Goal: Transaction & Acquisition: Purchase product/service

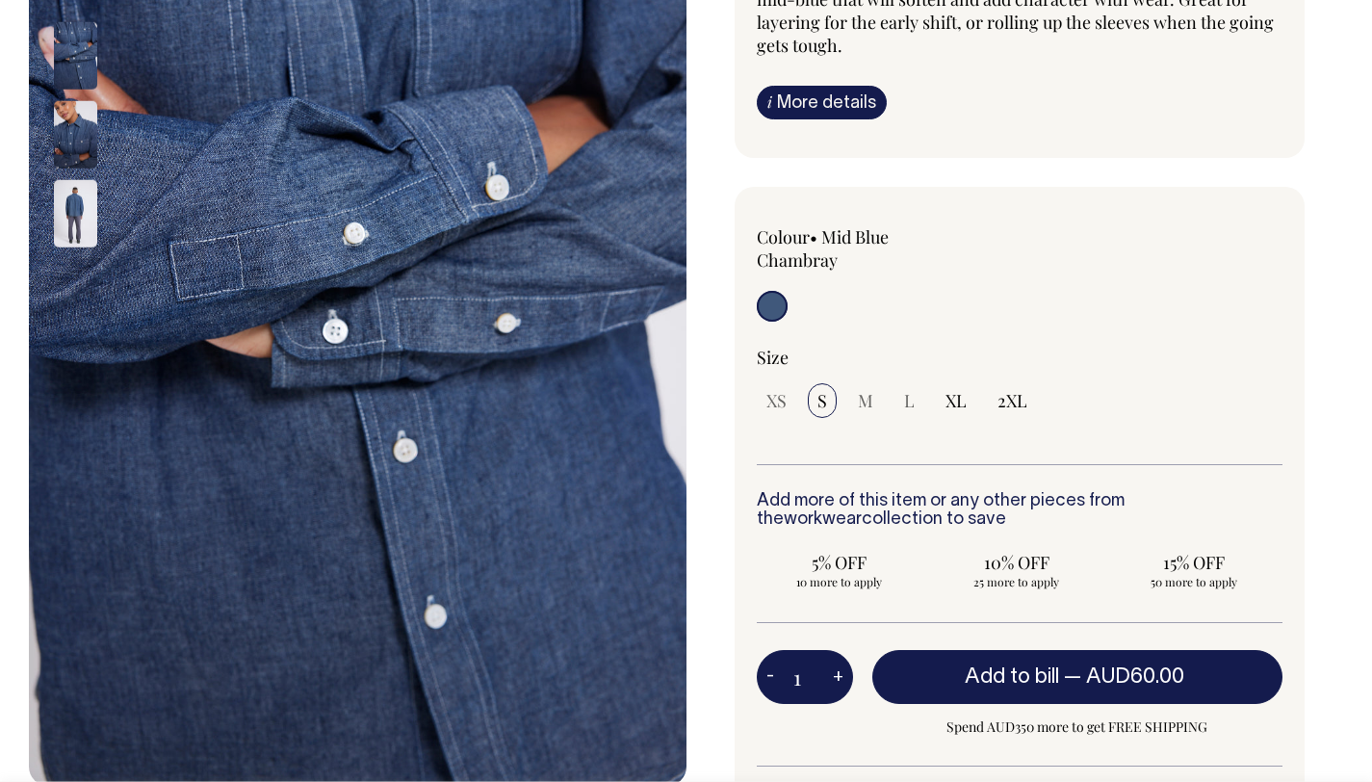
scroll to position [302, 0]
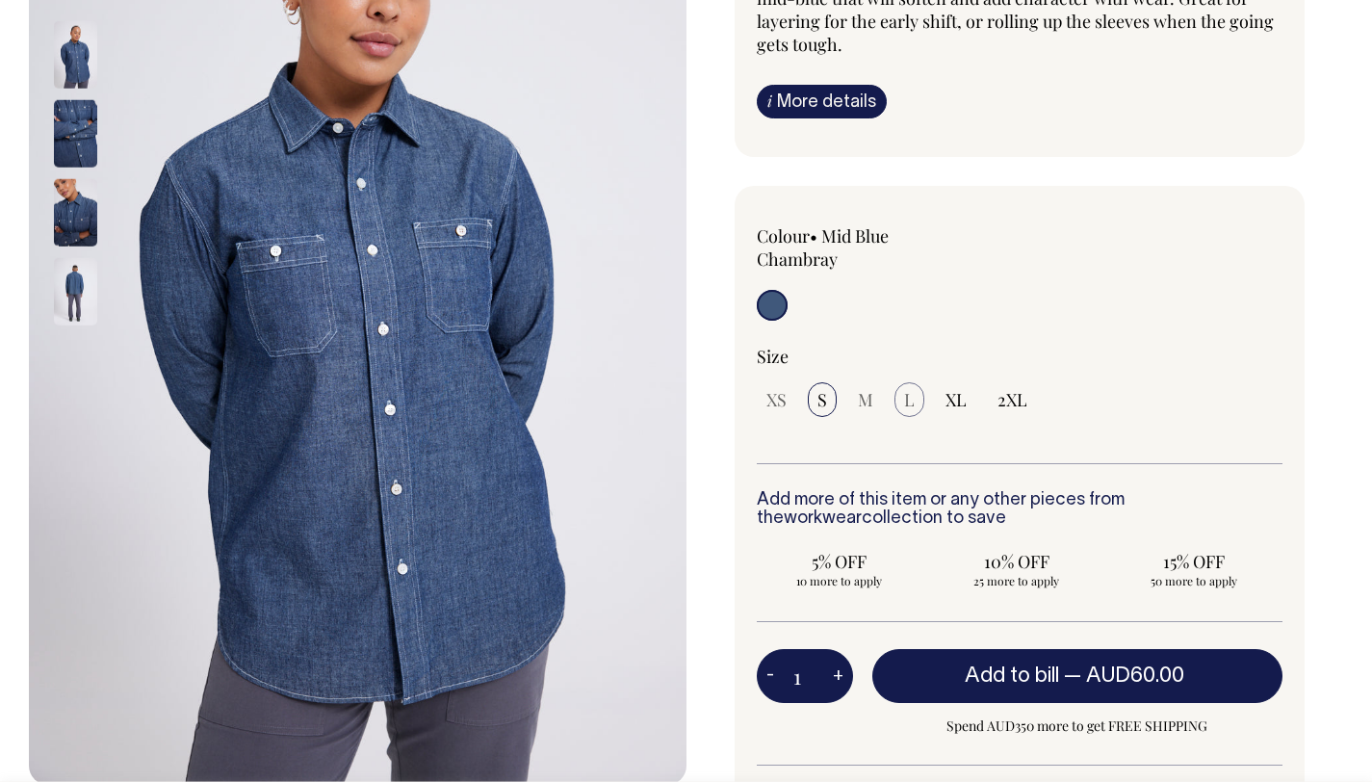
click at [906, 404] on span "L" at bounding box center [909, 399] width 11 height 23
click at [872, 396] on span "M" at bounding box center [865, 399] width 15 height 23
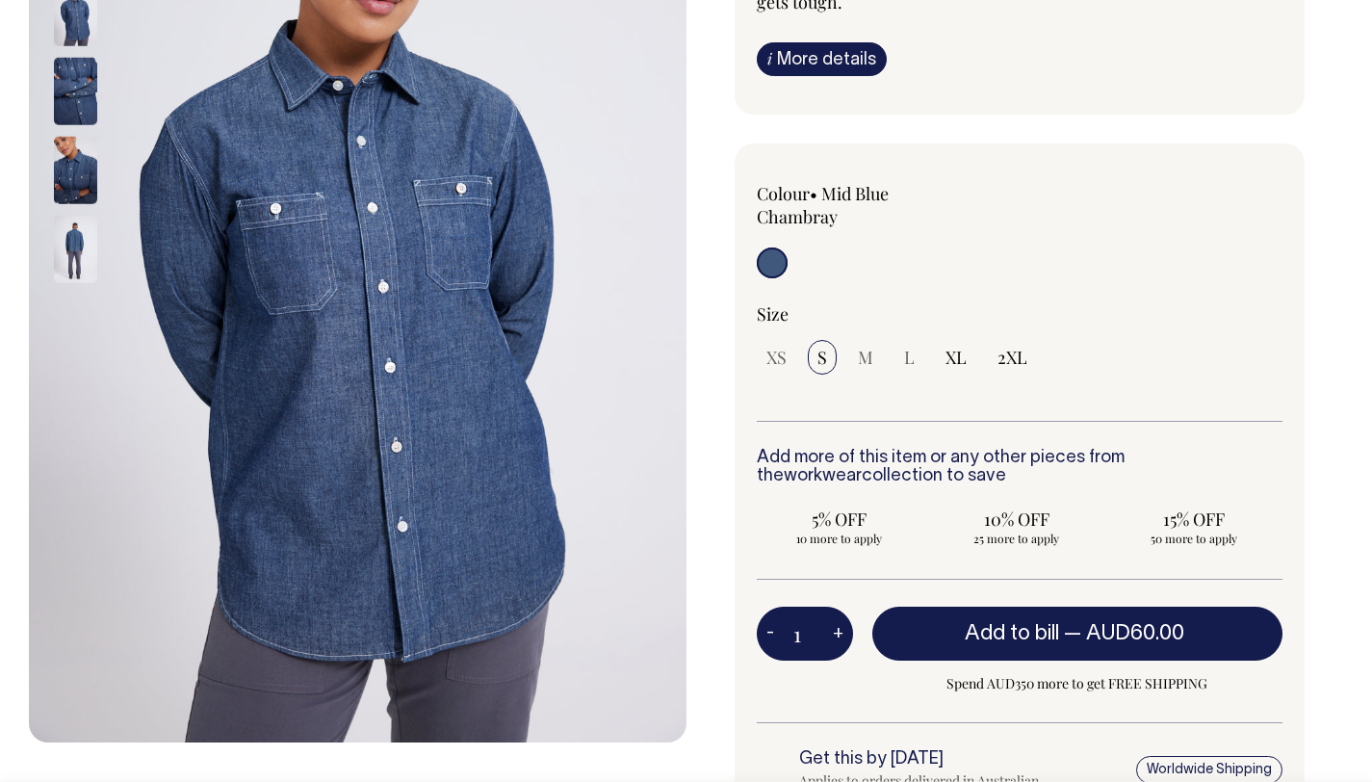
scroll to position [346, 0]
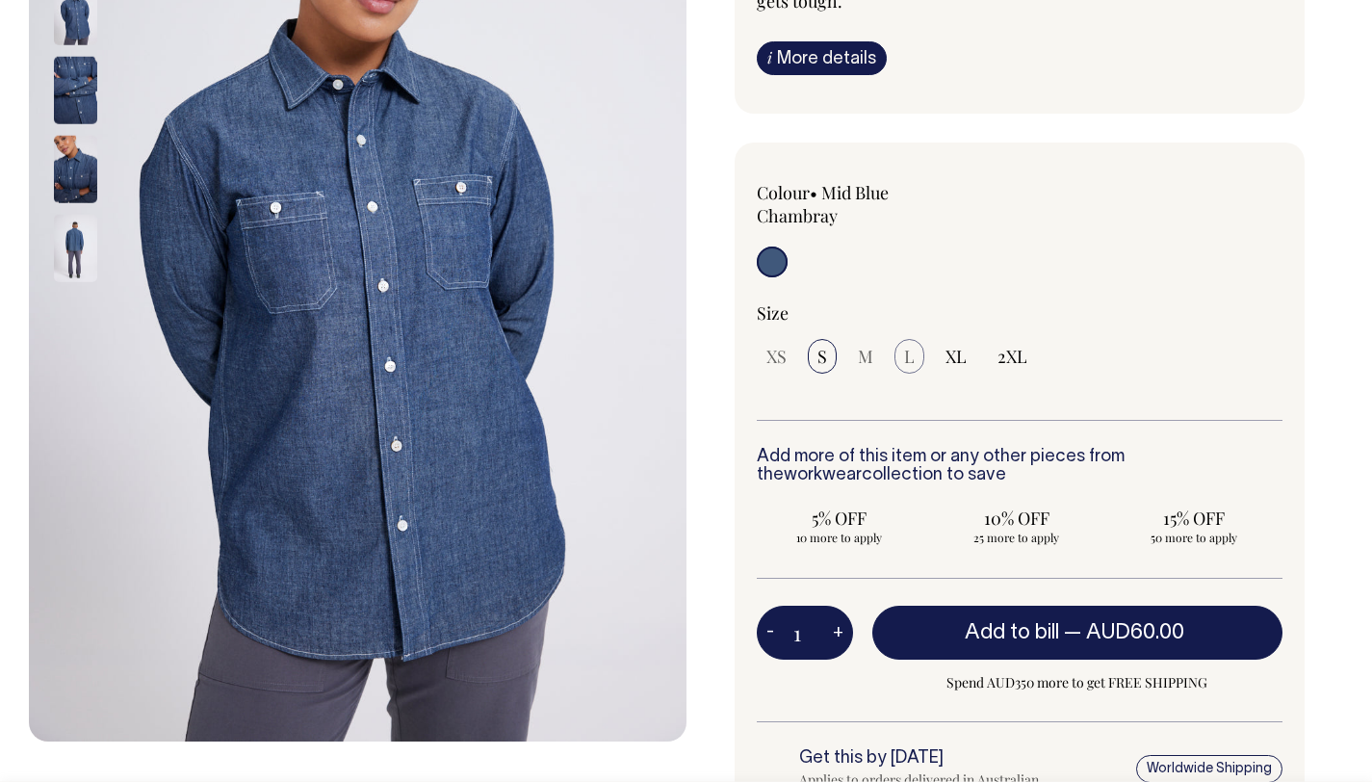
click at [910, 353] on span "L" at bounding box center [909, 356] width 11 height 23
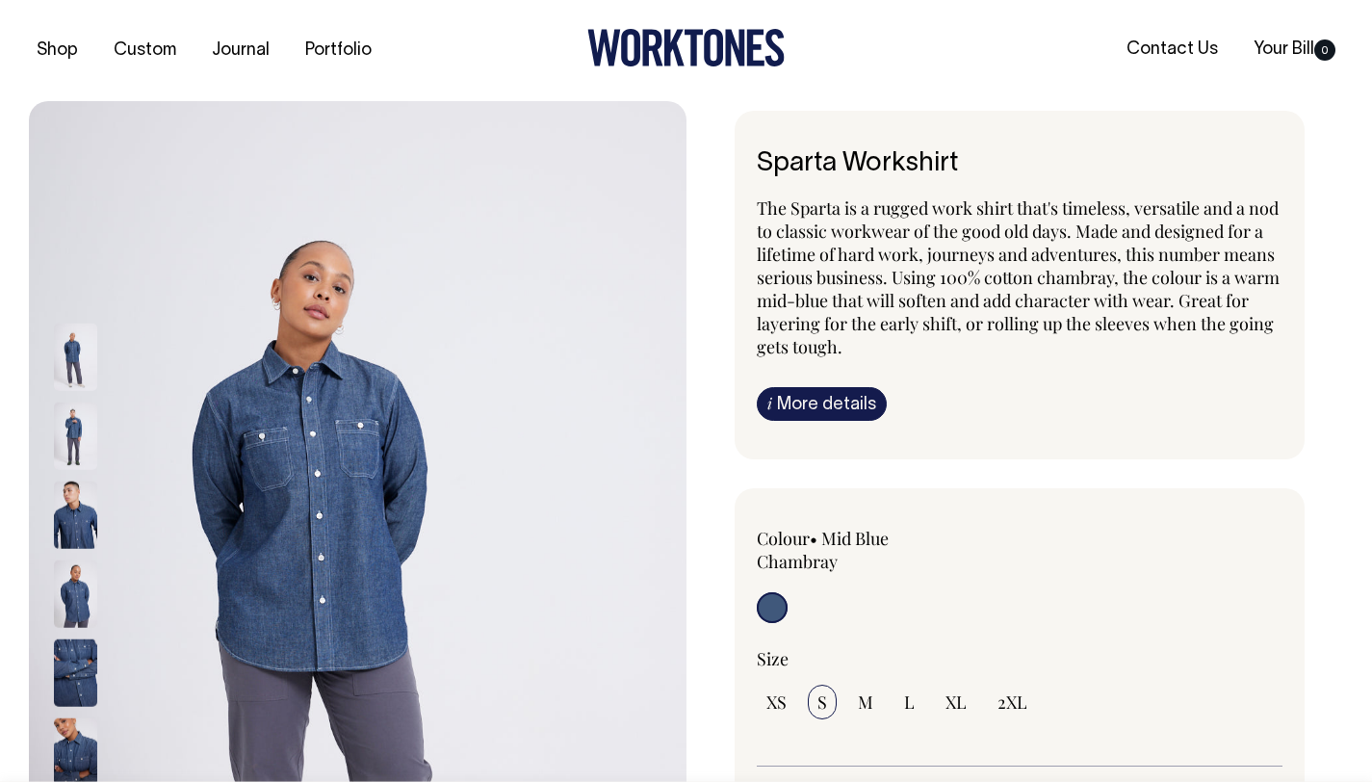
radio input "true"
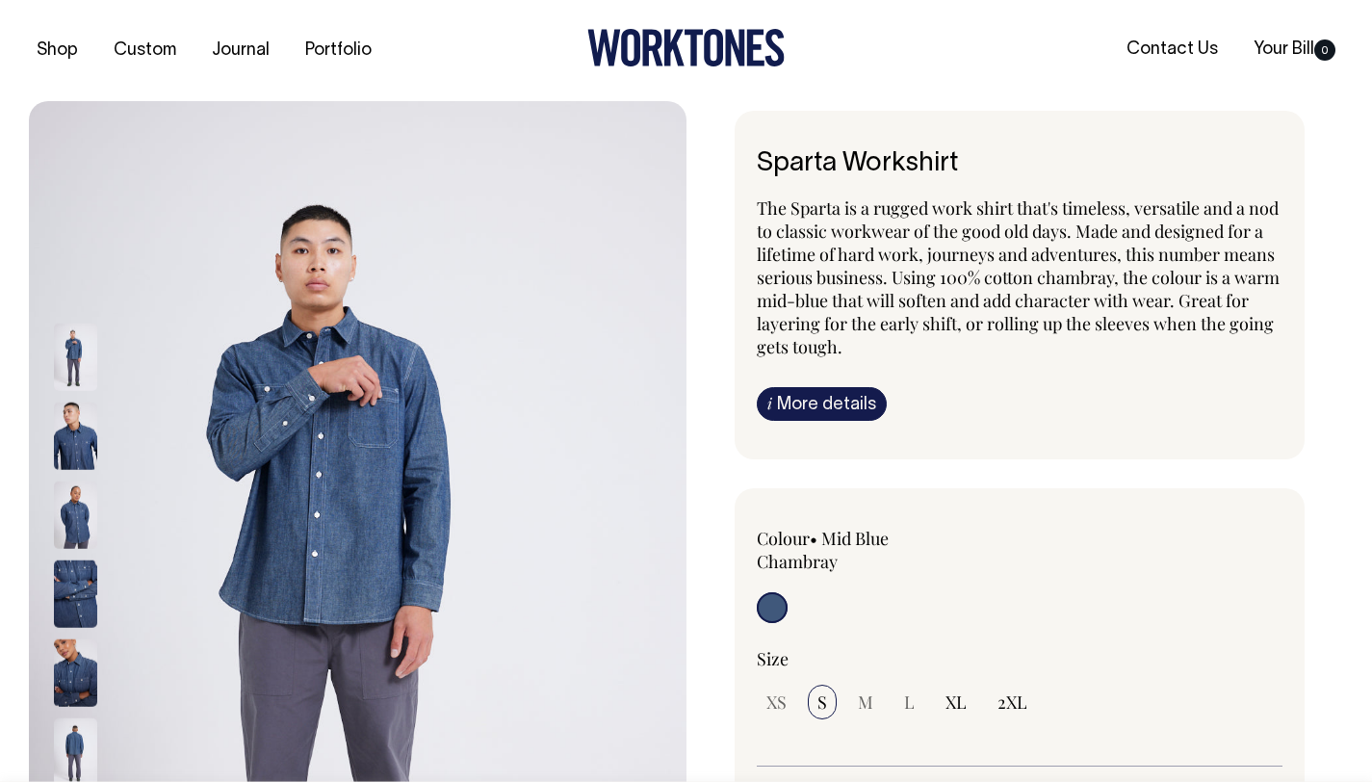
click at [834, 400] on link "i More details" at bounding box center [822, 404] width 130 height 34
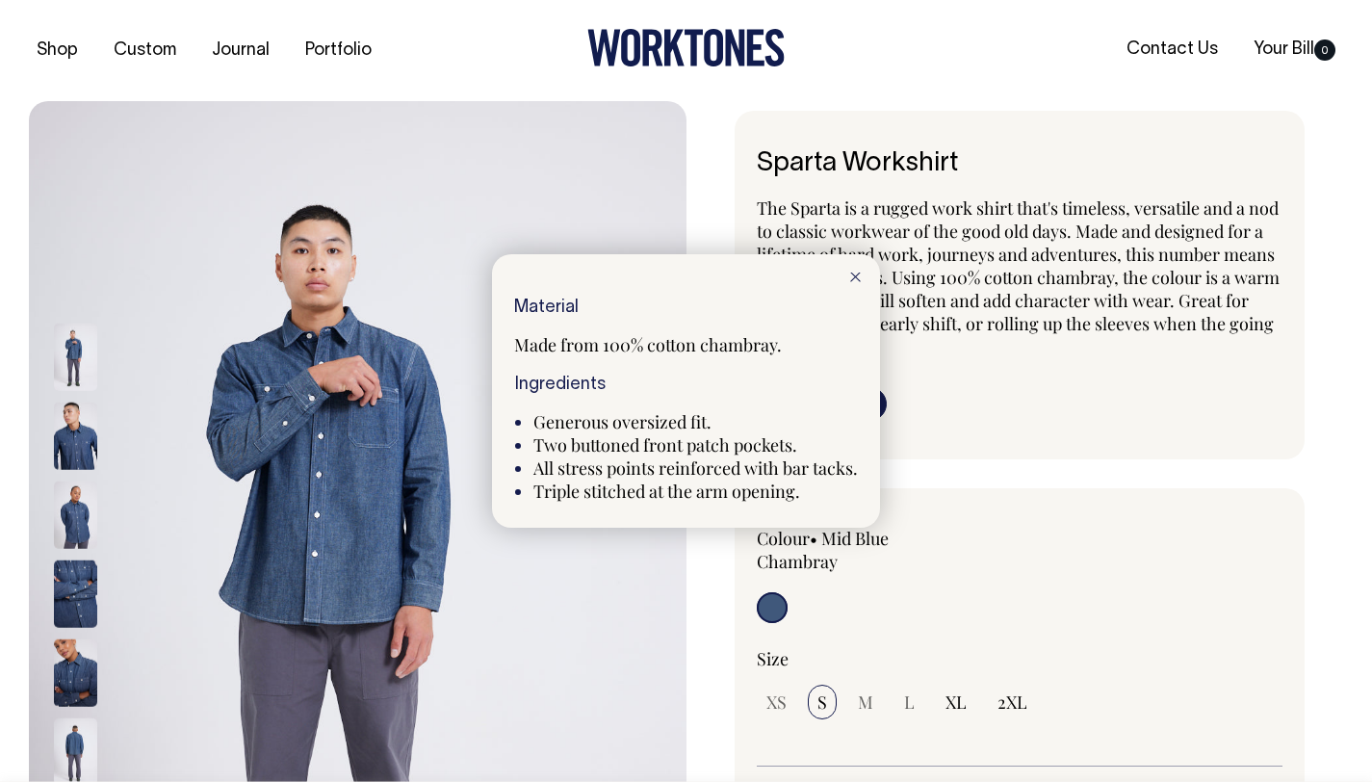
click at [857, 280] on icon at bounding box center [855, 278] width 11 height 10
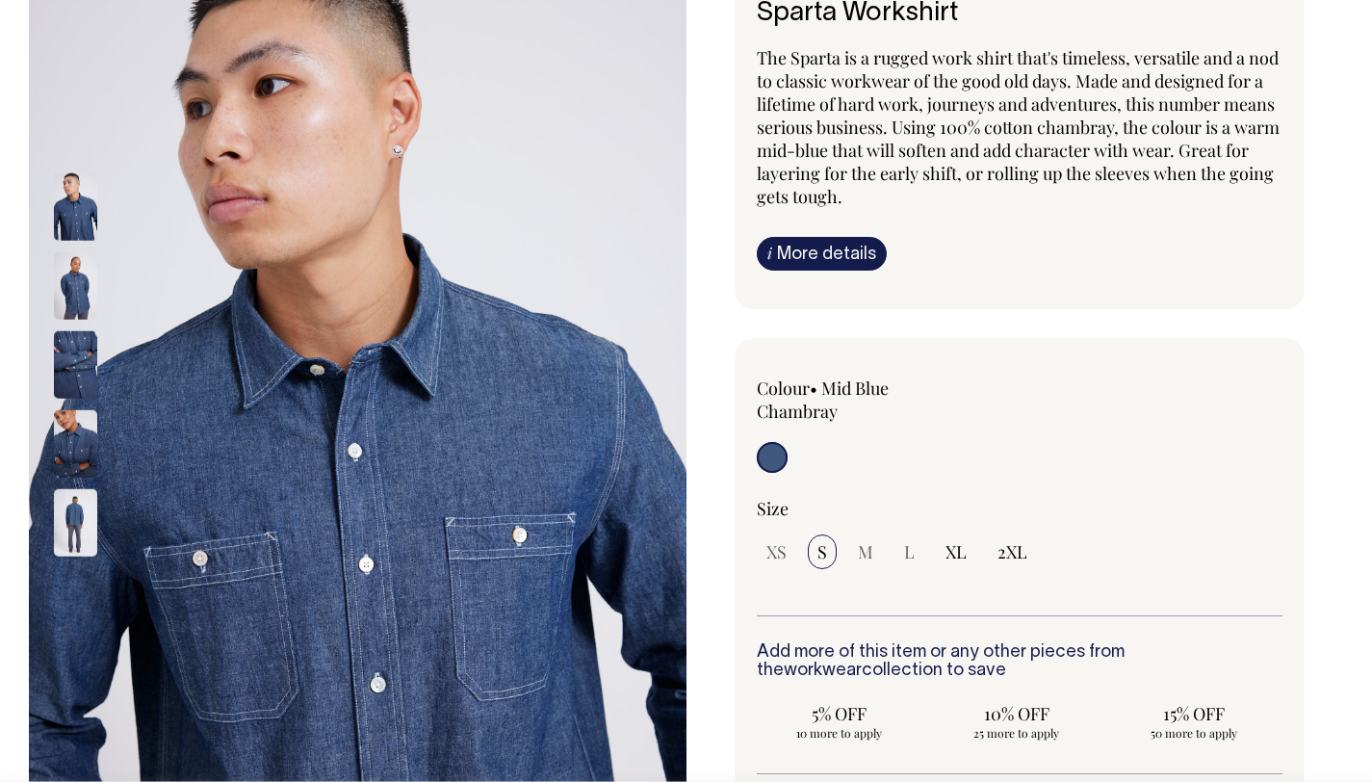
scroll to position [150, 0]
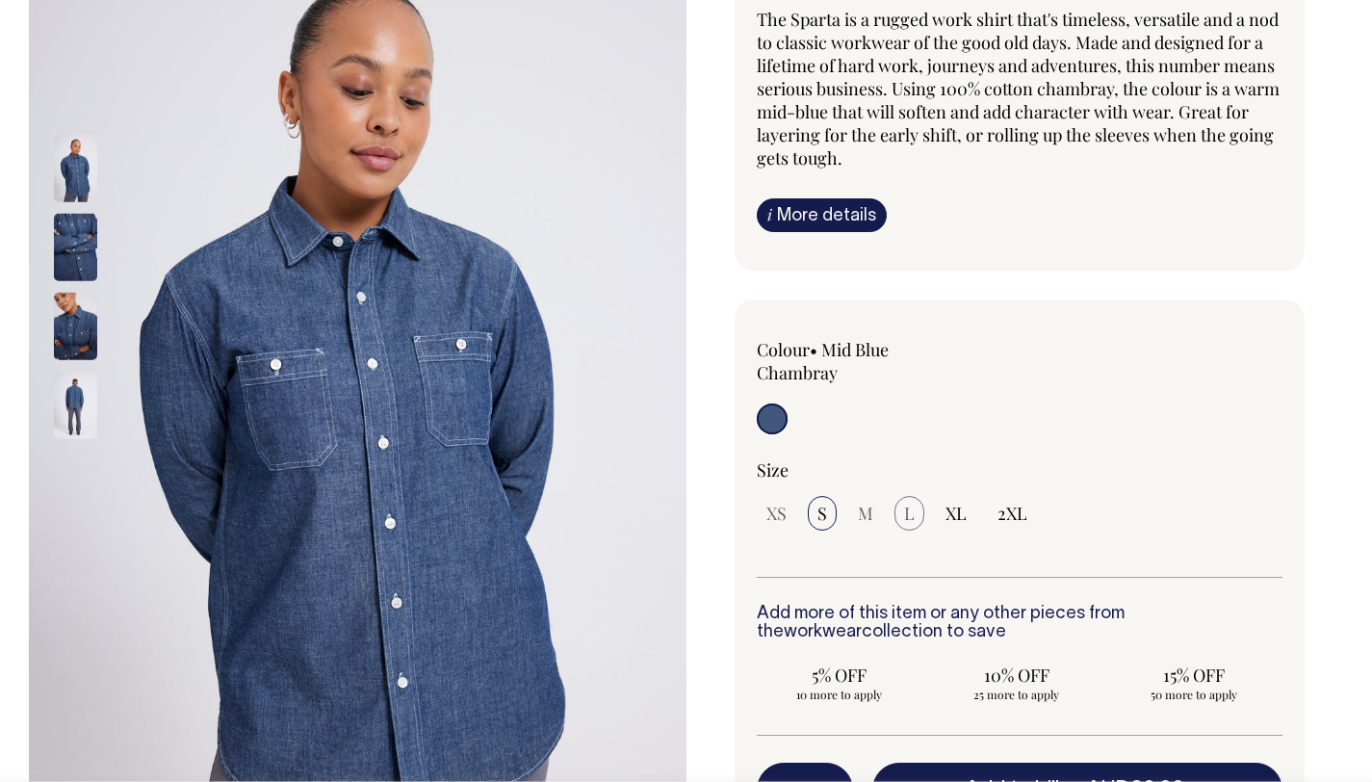
scroll to position [190, 0]
click at [939, 507] on input "XL" at bounding box center [956, 512] width 40 height 35
radio input "true"
select select "XL"
click at [901, 512] on label "L" at bounding box center [910, 512] width 30 height 35
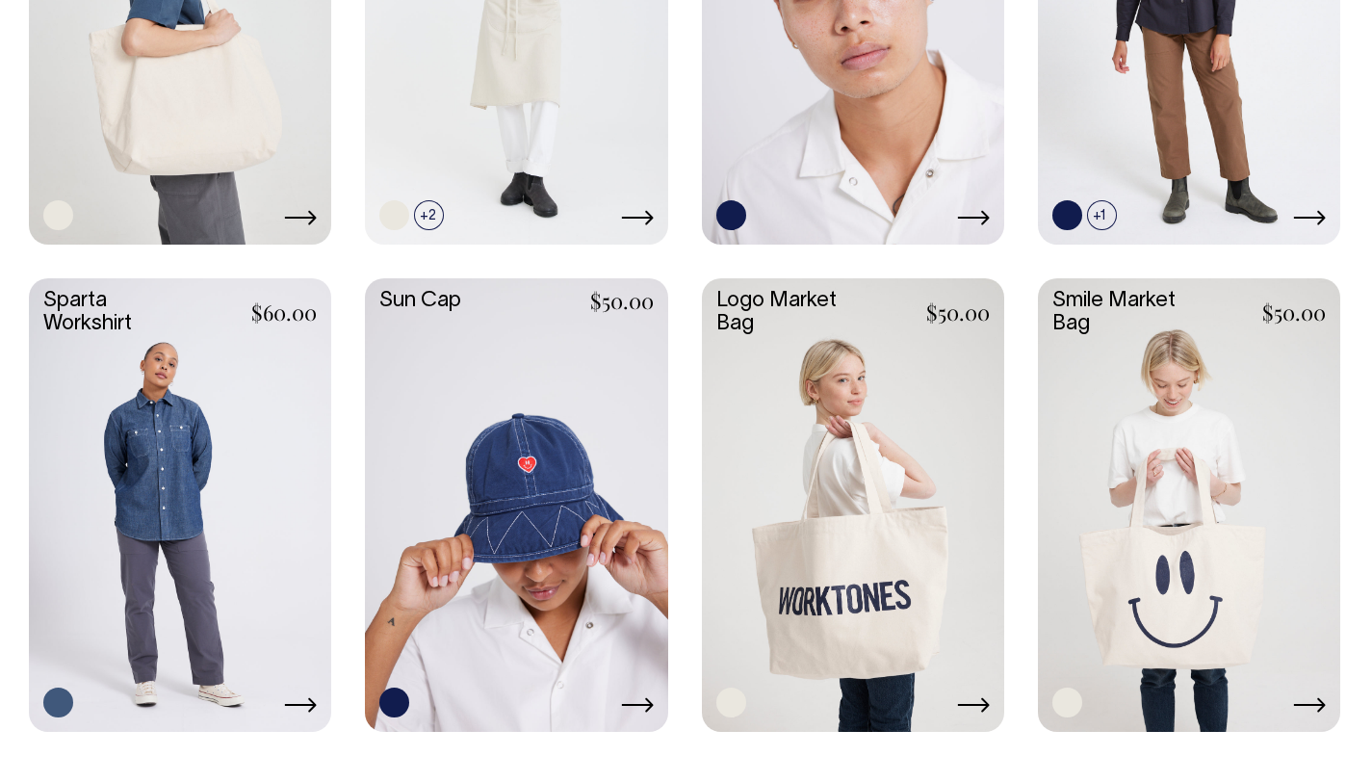
scroll to position [3091, 0]
